Goal: Transaction & Acquisition: Purchase product/service

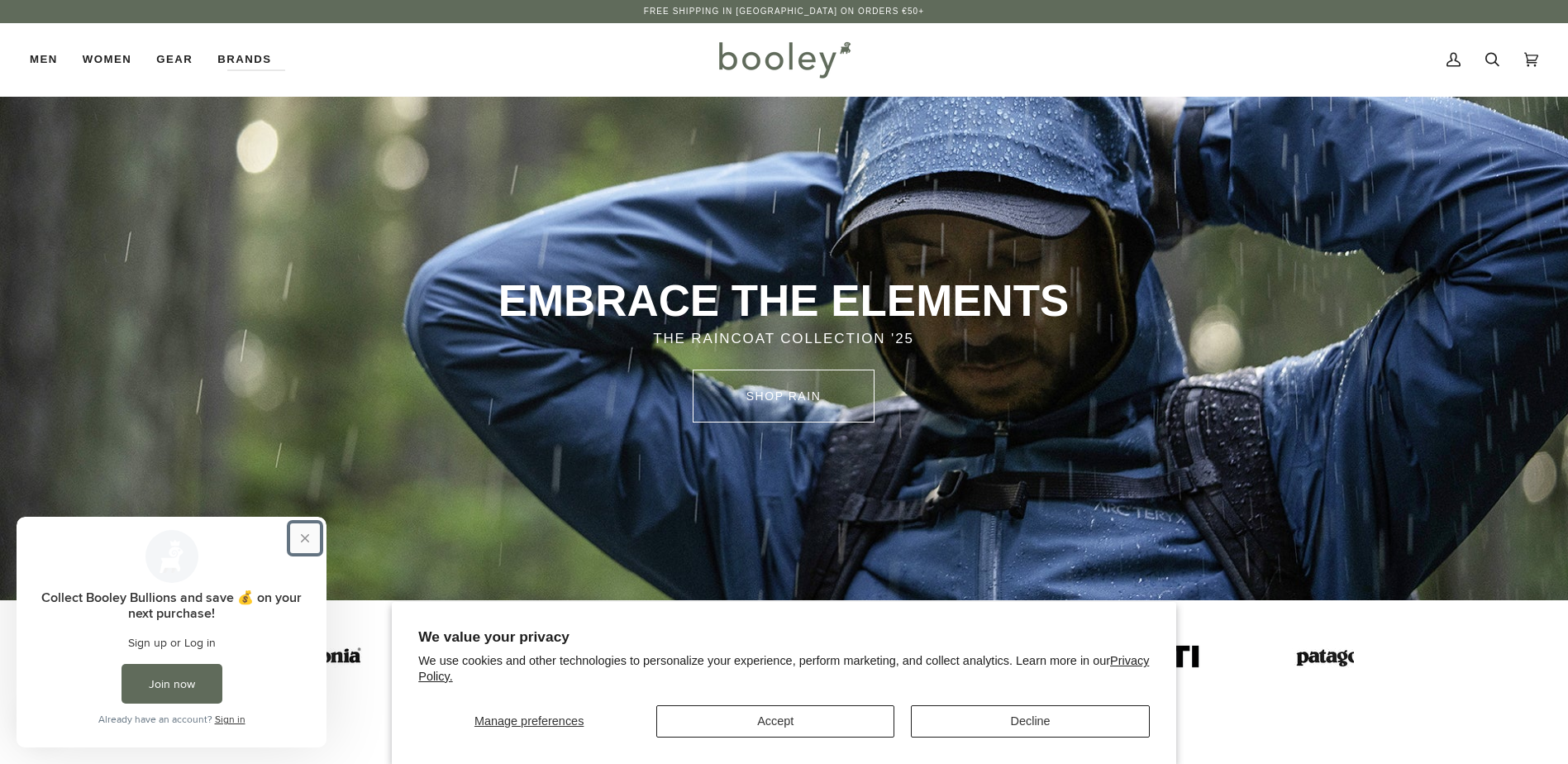
click at [303, 539] on button "Close prompt" at bounding box center [305, 539] width 30 height 30
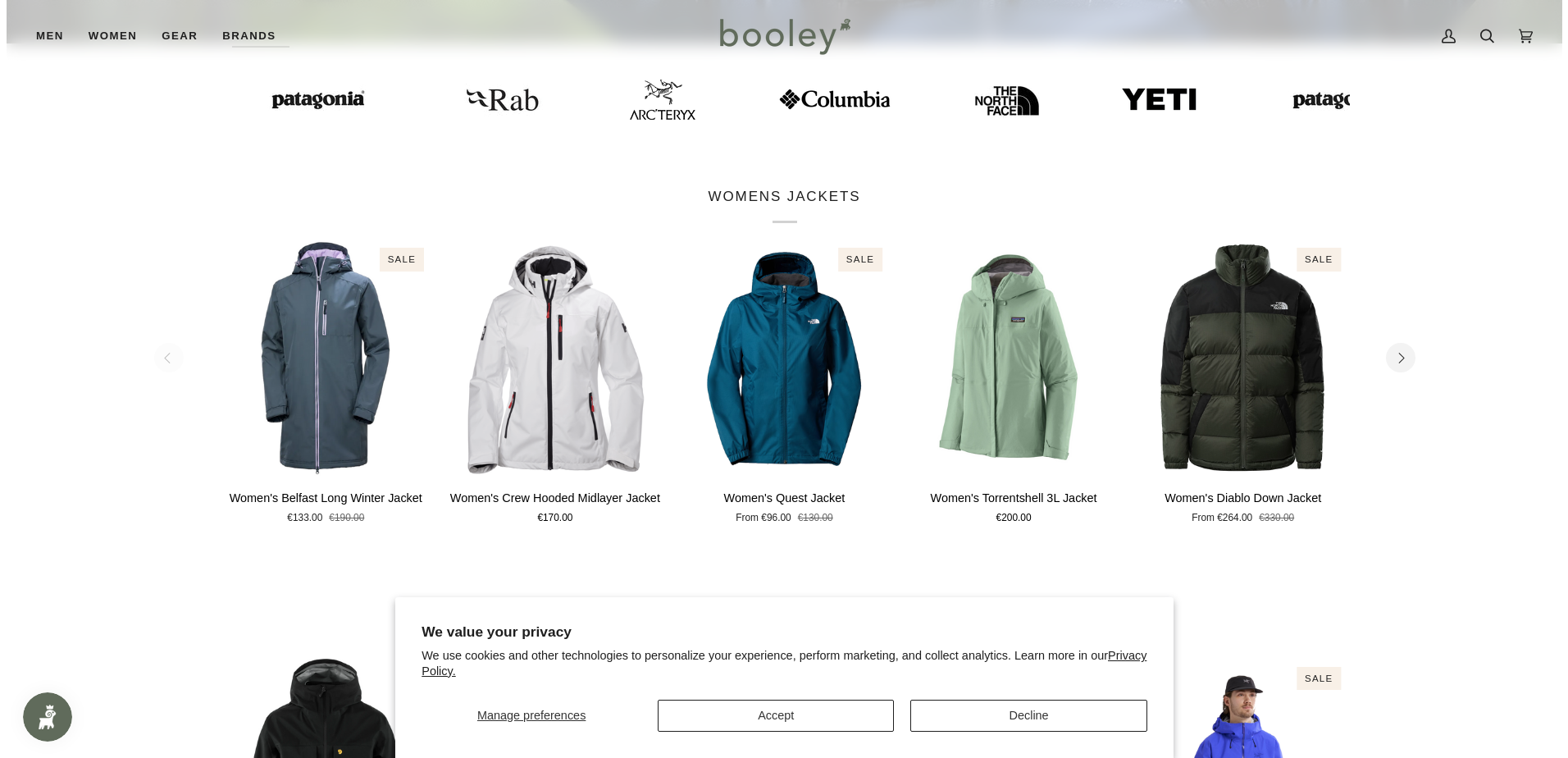
scroll to position [574, 0]
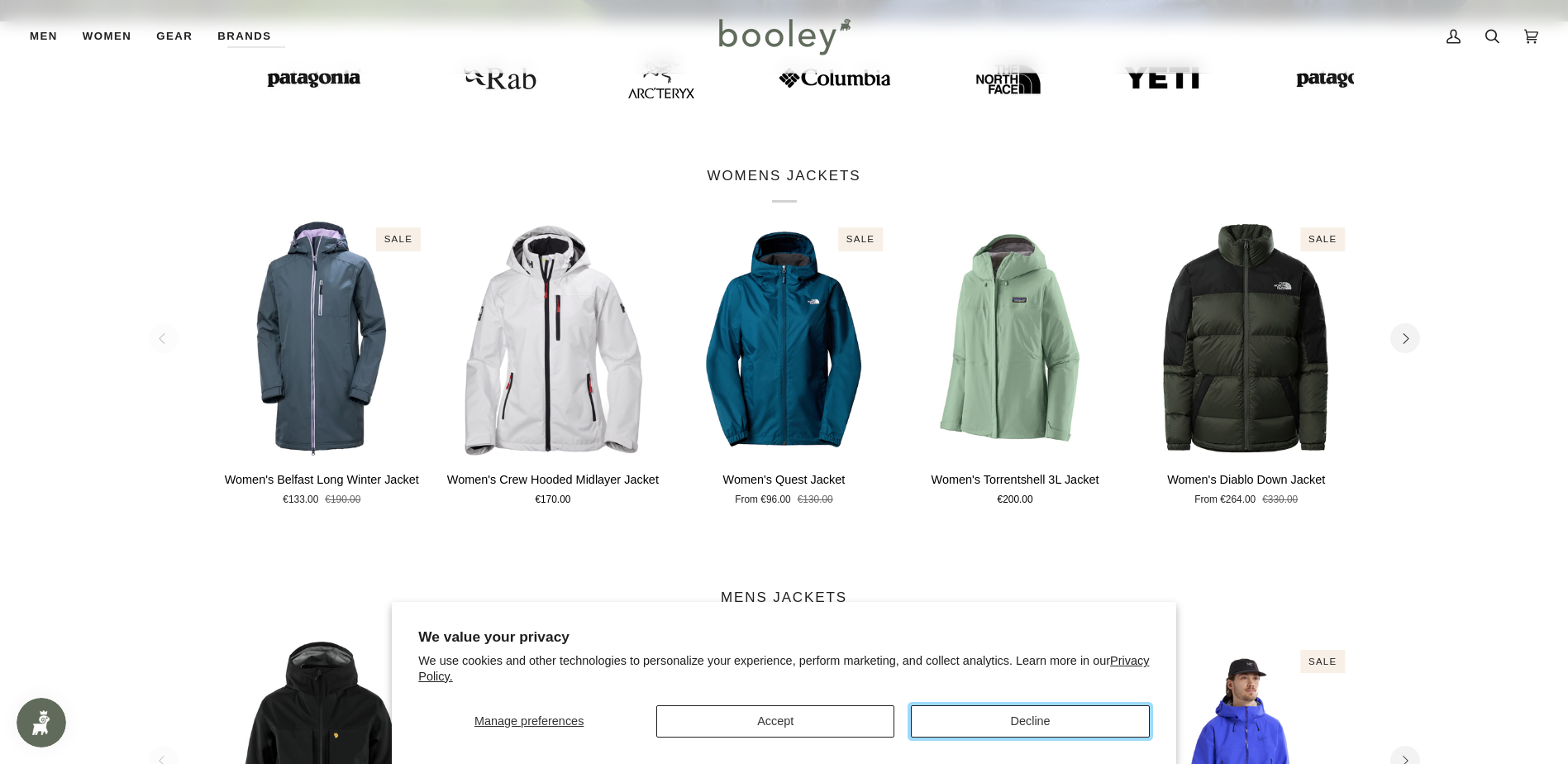
click at [1044, 731] on button "Decline" at bounding box center [1029, 721] width 238 height 32
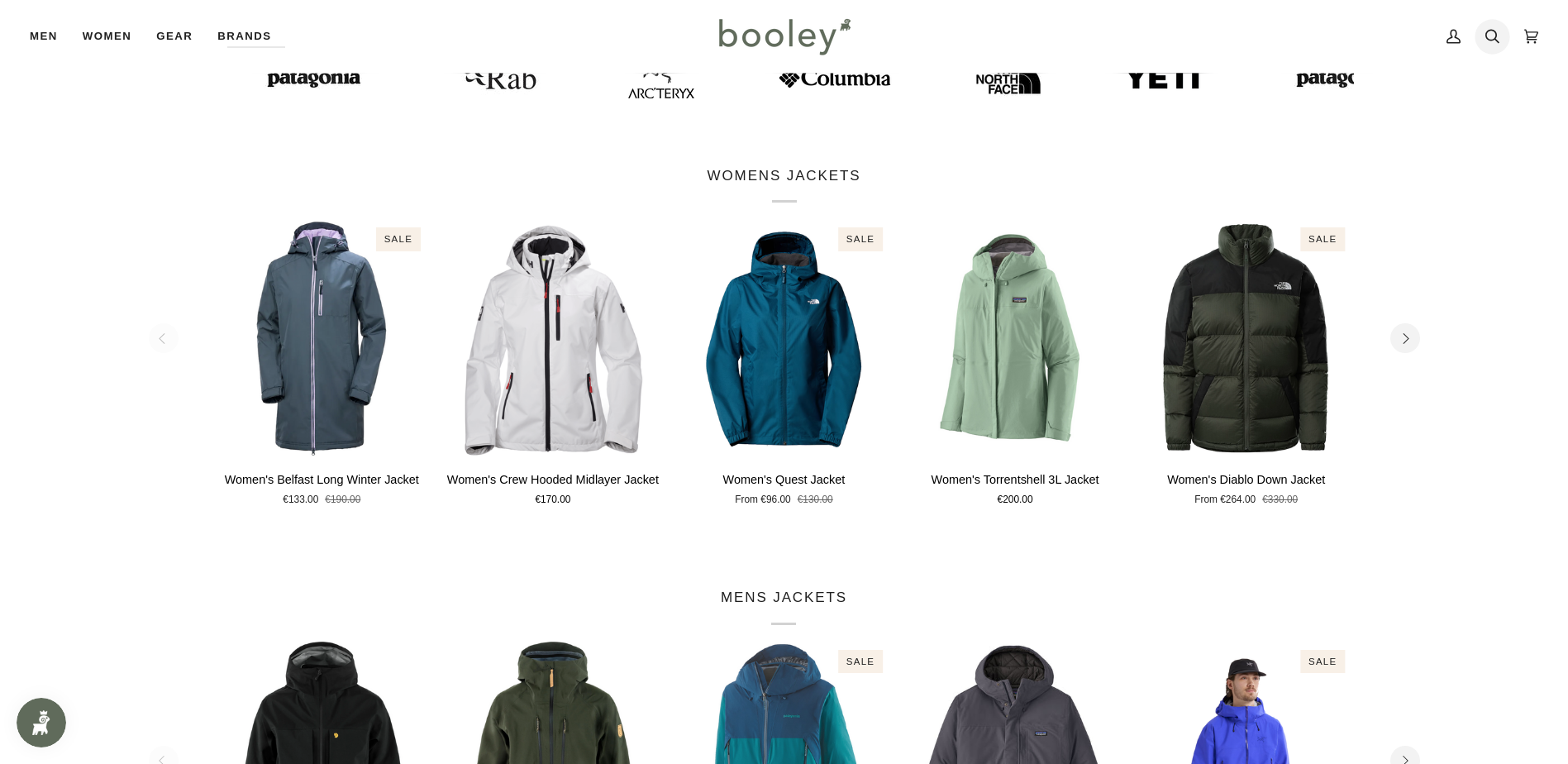
click at [1492, 35] on icon at bounding box center [1492, 36] width 14 height 25
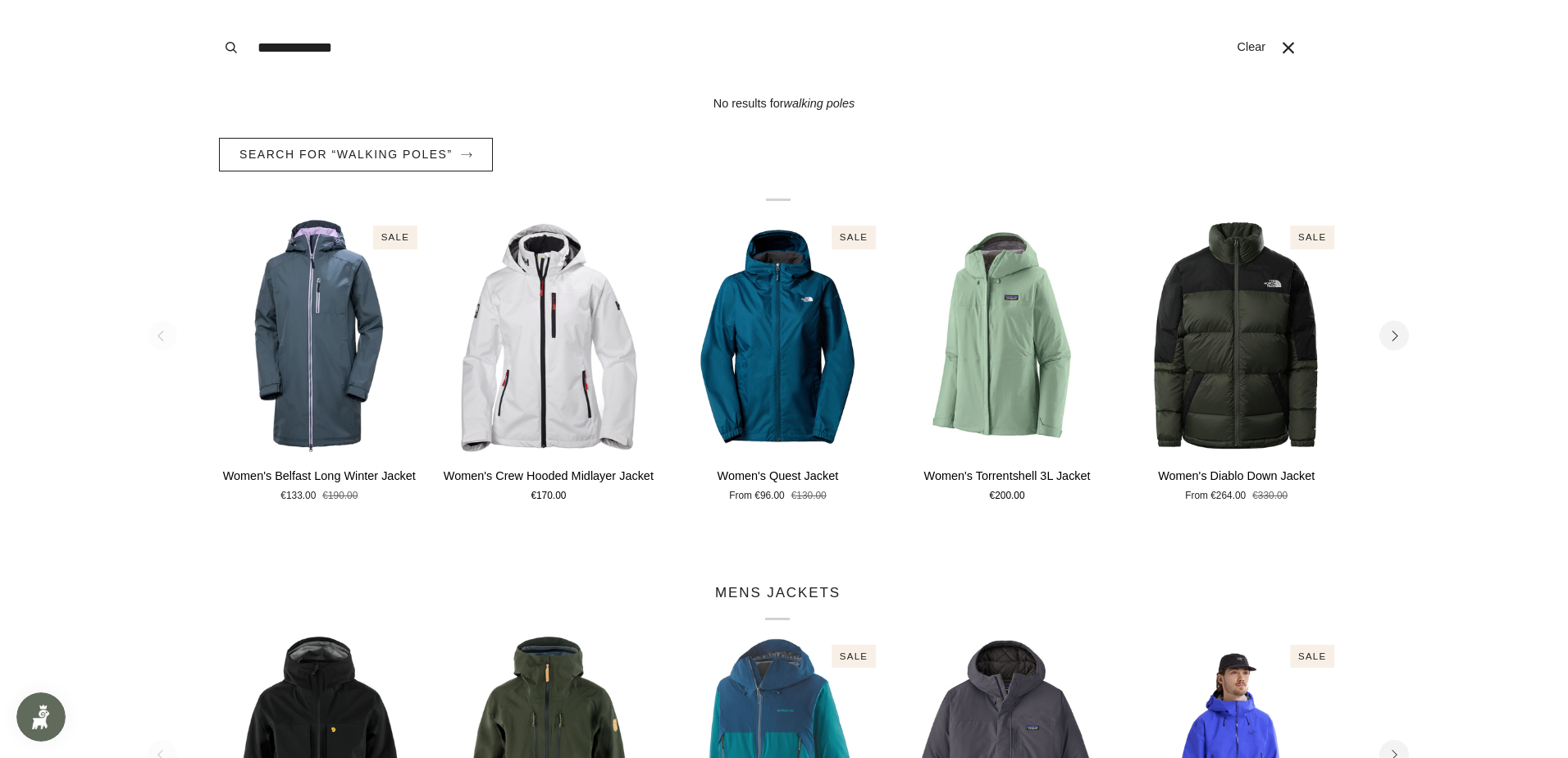
type input "**********"
click at [213, 0] on button "Search" at bounding box center [231, 47] width 37 height 95
